Goal: Task Accomplishment & Management: Use online tool/utility

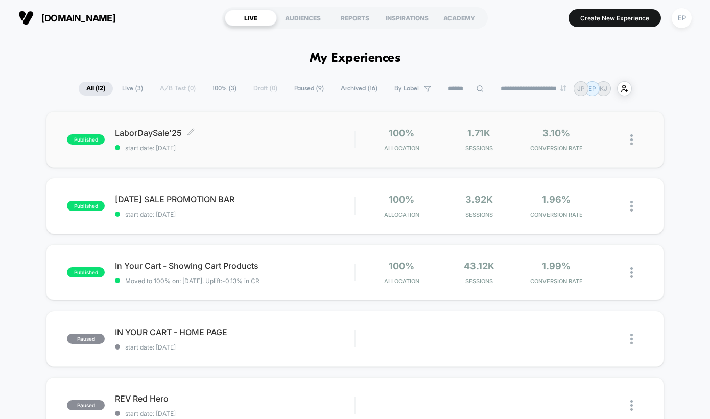
click at [127, 133] on span "LaborDaySale'25 Click to edit experience details" at bounding box center [235, 133] width 240 height 10
click at [630, 208] on div at bounding box center [627, 206] width 31 height 24
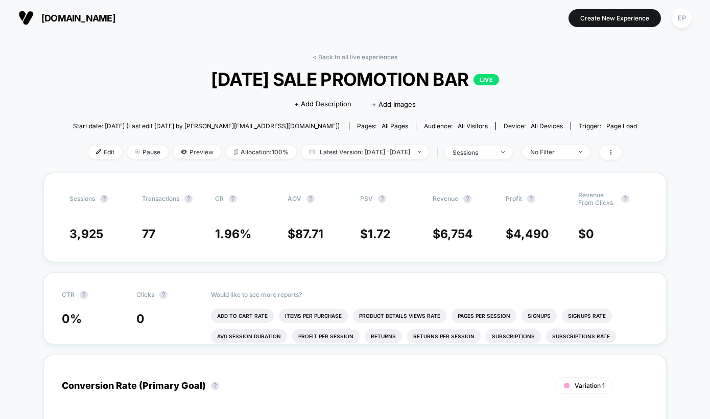
drag, startPoint x: 103, startPoint y: 161, endPoint x: 92, endPoint y: 158, distance: 11.3
click at [103, 161] on div "< Back to all live experiences [DATE] SALE PROMOTION BAR LIVE Click to edit exp…" at bounding box center [355, 113] width 564 height 120
click at [92, 157] on span "Edit" at bounding box center [105, 152] width 34 height 14
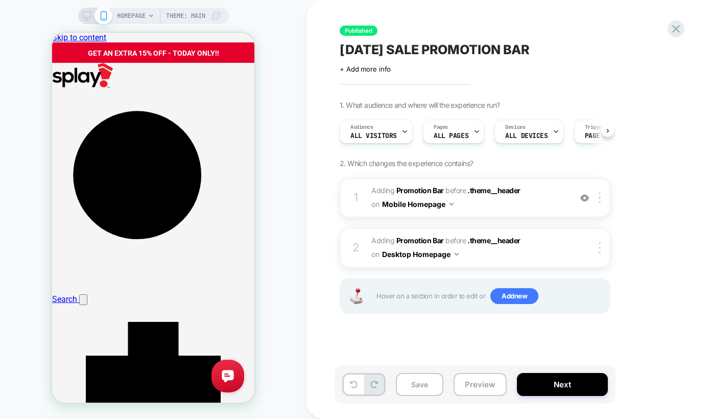
scroll to position [0, 1]
click at [85, 13] on icon at bounding box center [86, 15] width 9 height 9
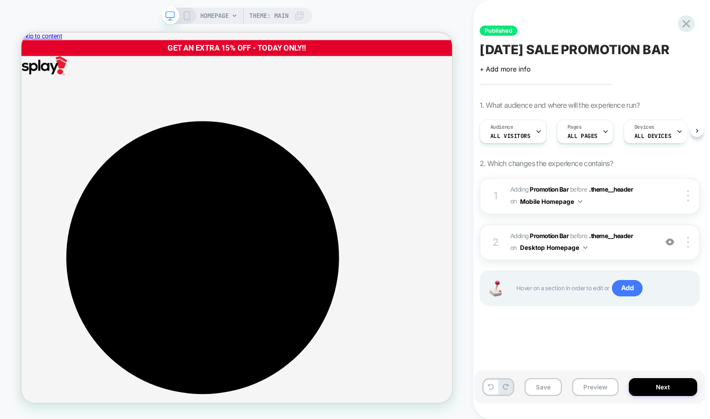
scroll to position [0, 1]
click at [553, 240] on b "Promotion Bar" at bounding box center [549, 236] width 39 height 8
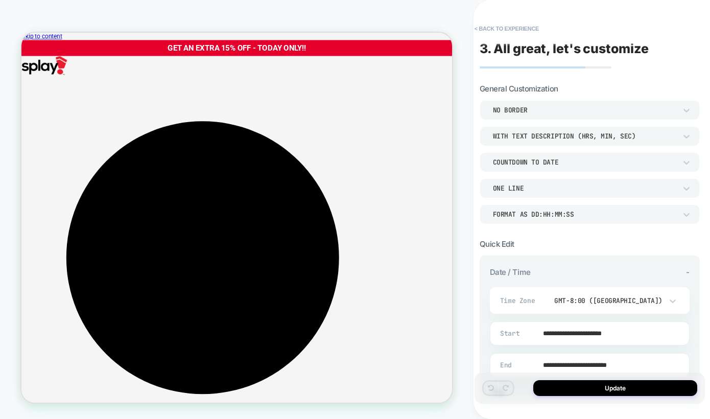
click at [522, 24] on button "< Back to experience" at bounding box center [507, 28] width 75 height 16
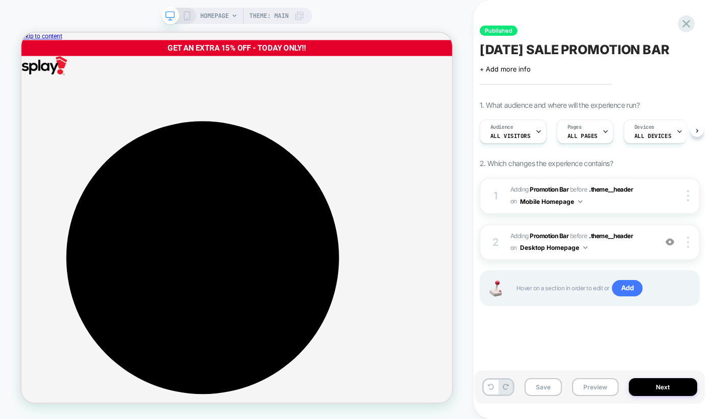
scroll to position [0, 1]
click at [685, 27] on icon at bounding box center [687, 24] width 14 height 14
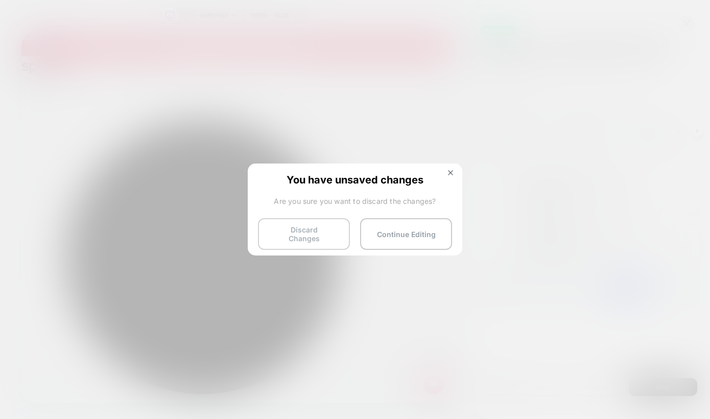
click at [303, 227] on button "Discard Changes" at bounding box center [304, 234] width 92 height 32
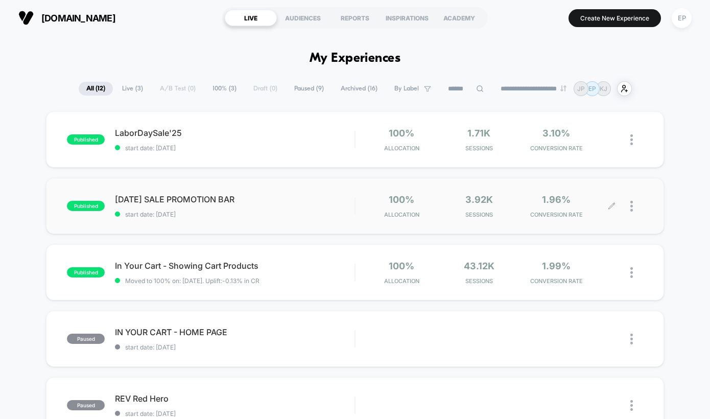
click at [633, 204] on div at bounding box center [637, 206] width 13 height 24
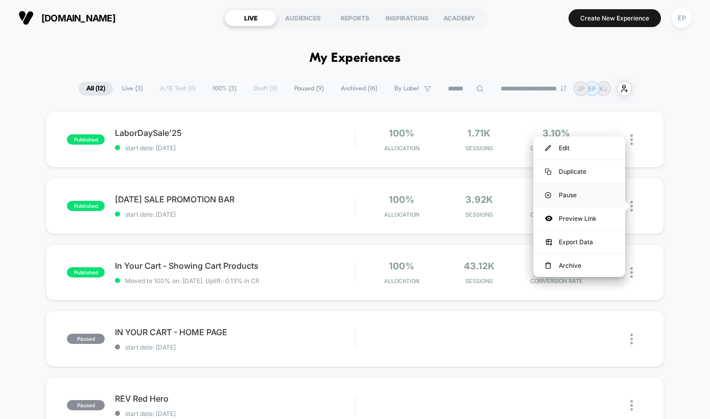
click at [577, 198] on div "Pause" at bounding box center [579, 194] width 92 height 23
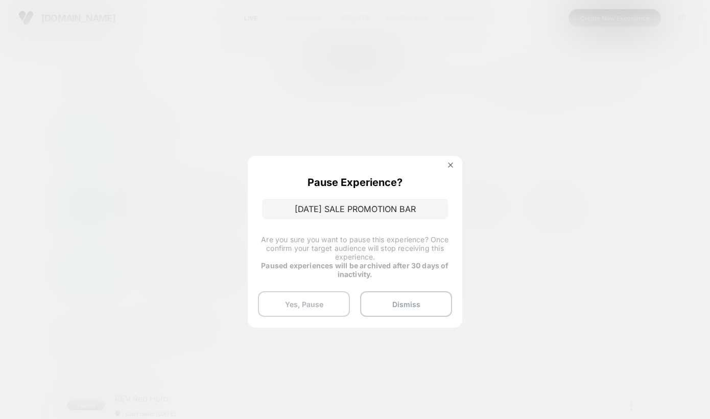
click at [298, 291] on button "Yes, Pause" at bounding box center [304, 304] width 92 height 26
